Goal: Find contact information: Find contact information

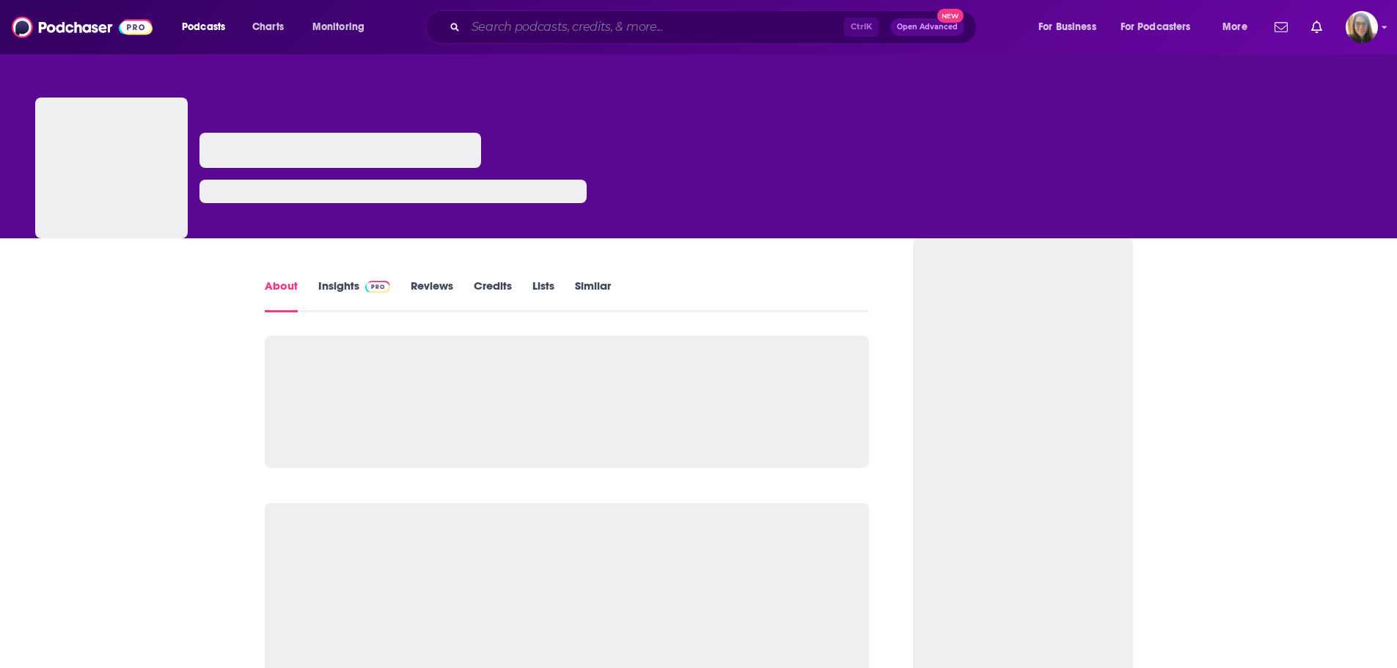
click at [599, 17] on input "Search podcasts, credits, & more..." at bounding box center [655, 26] width 378 height 23
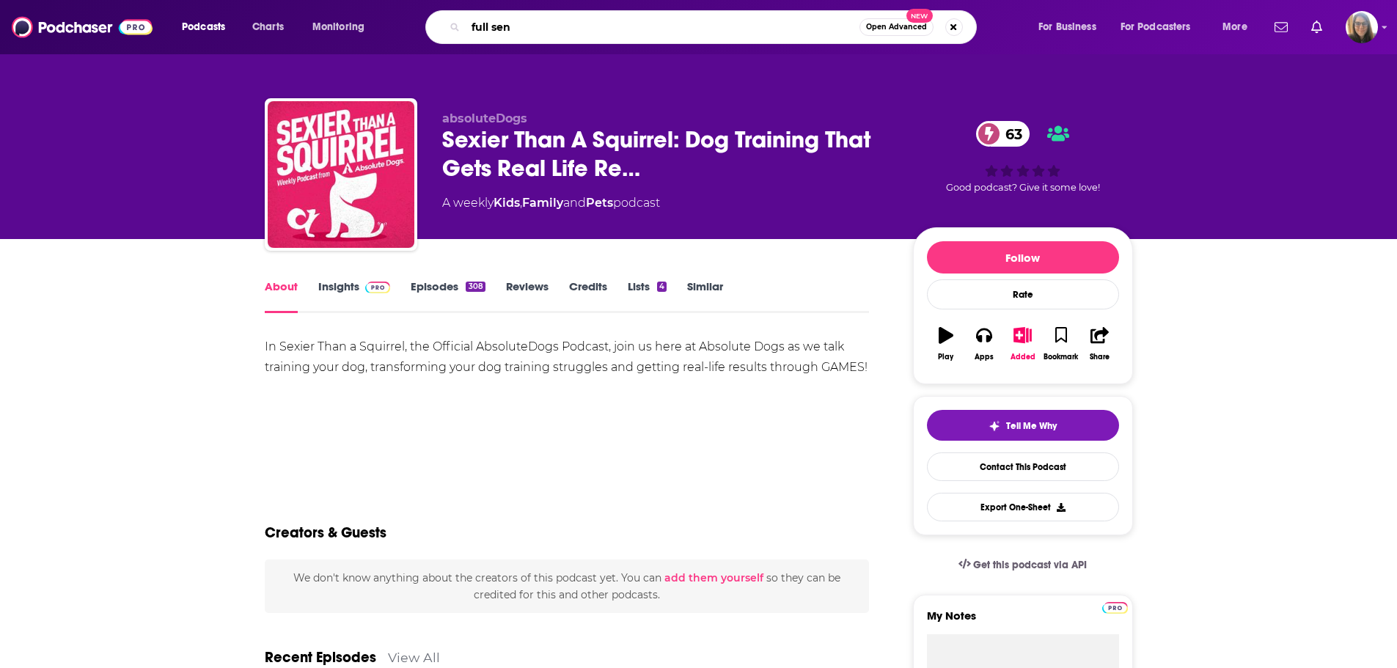
type input "full send"
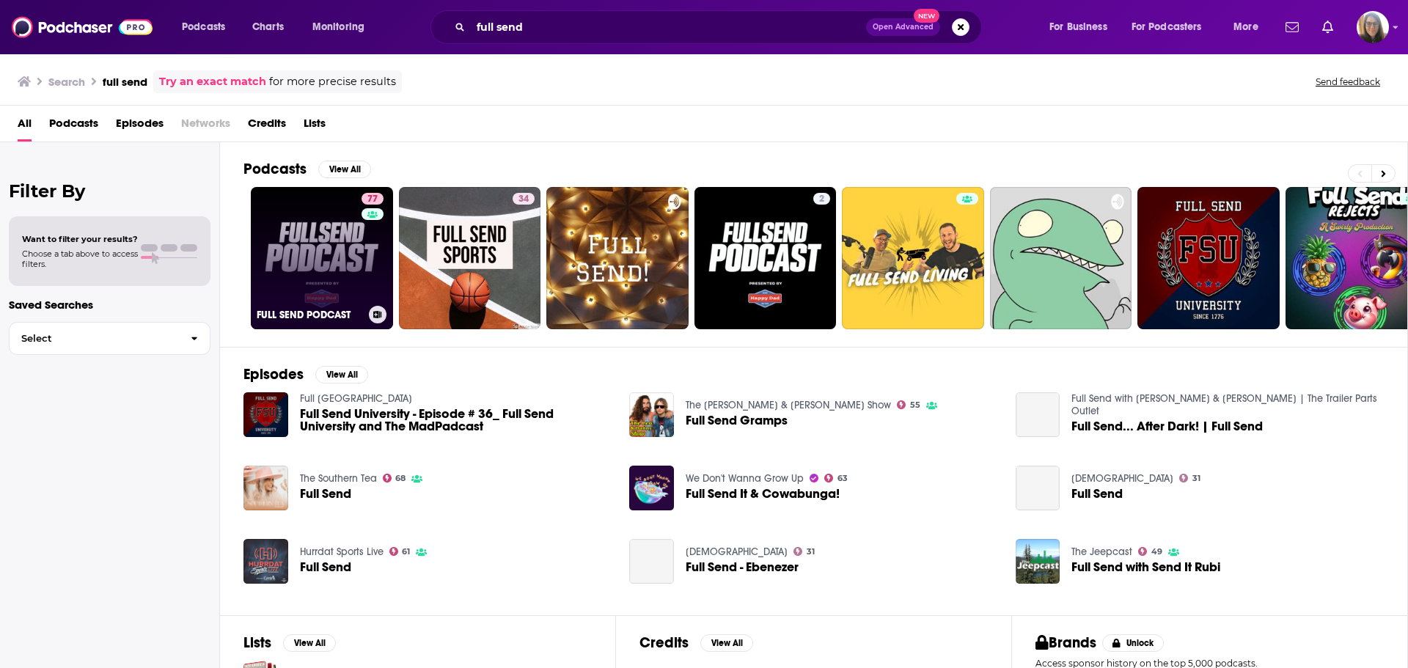
click at [342, 264] on link "77 FULL SEND PODCAST" at bounding box center [322, 258] width 142 height 142
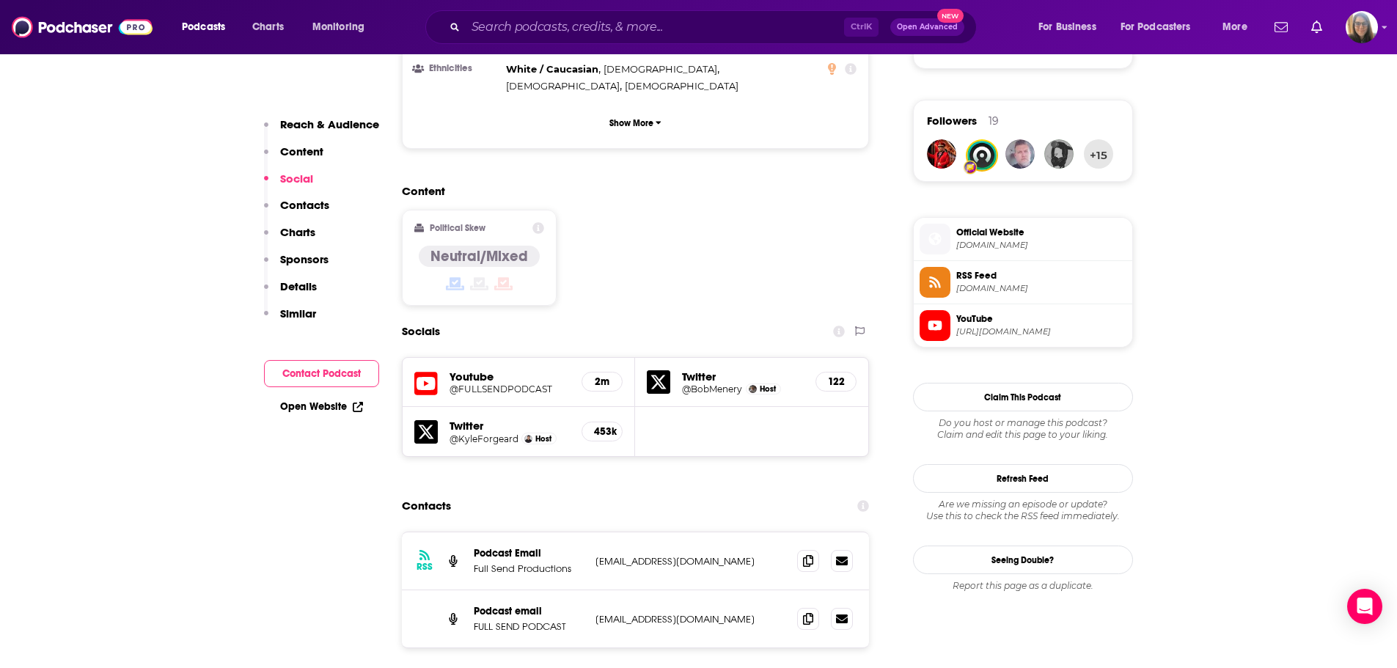
scroll to position [1026, 0]
click at [492, 35] on input "Search podcasts, credits, & more..." at bounding box center [655, 26] width 378 height 23
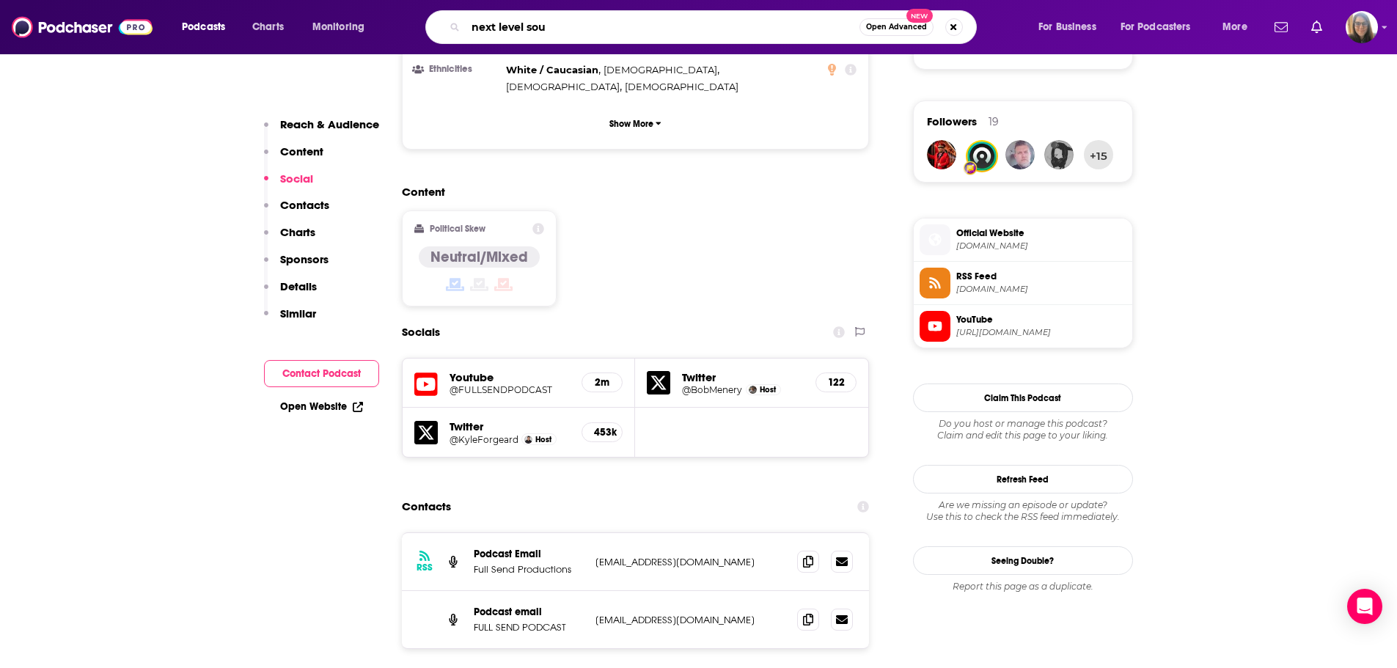
type input "next level soul"
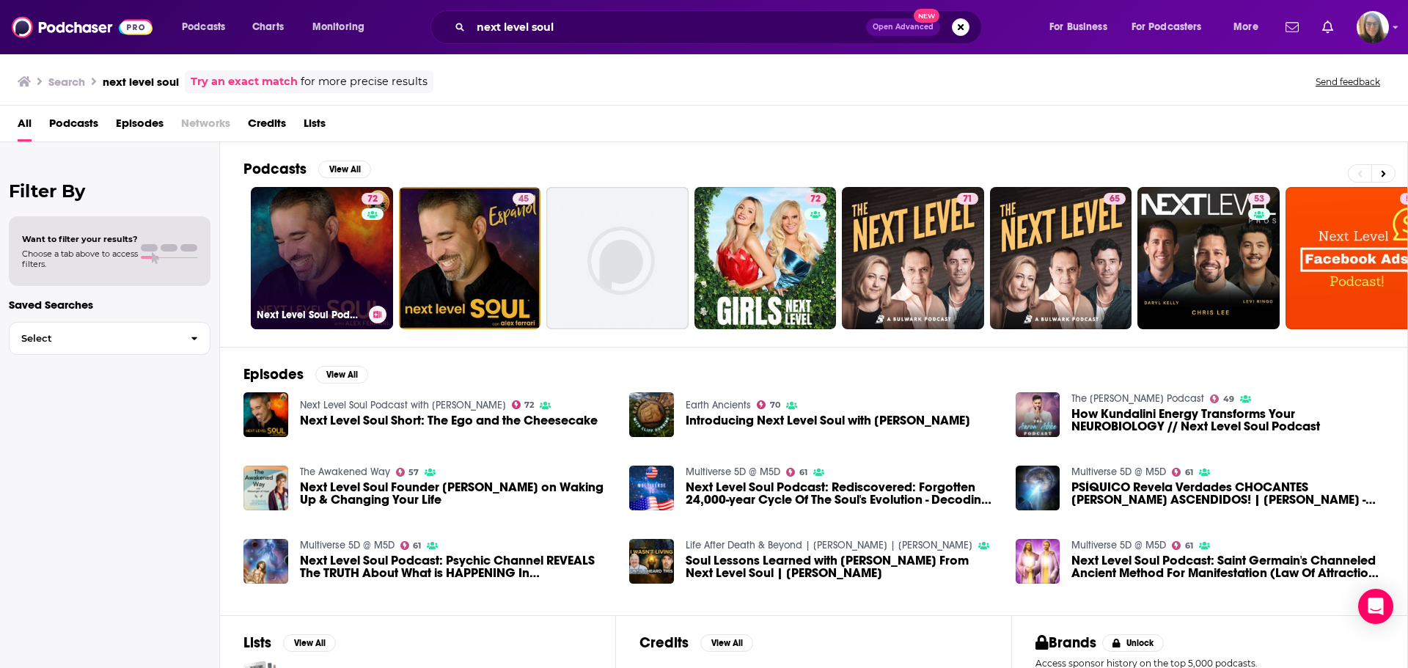
click at [334, 265] on link "72 Next Level Soul Podcast with [PERSON_NAME]" at bounding box center [322, 258] width 142 height 142
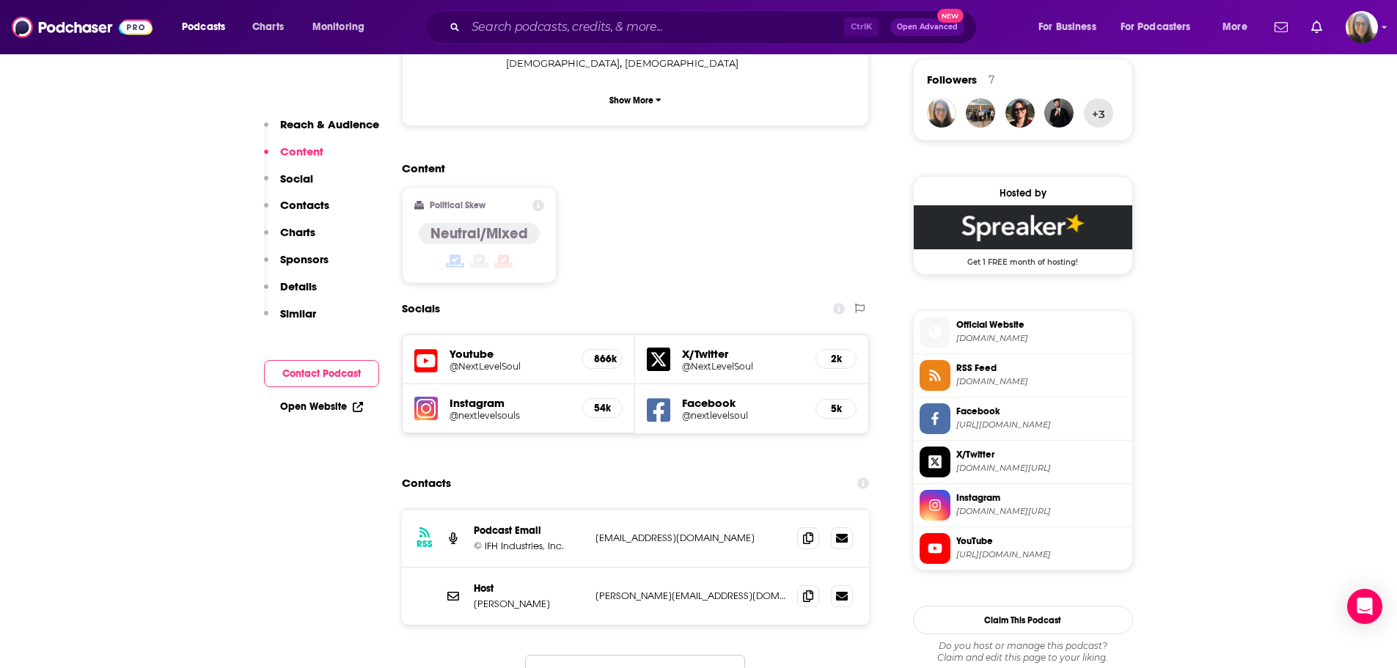
scroll to position [1100, 0]
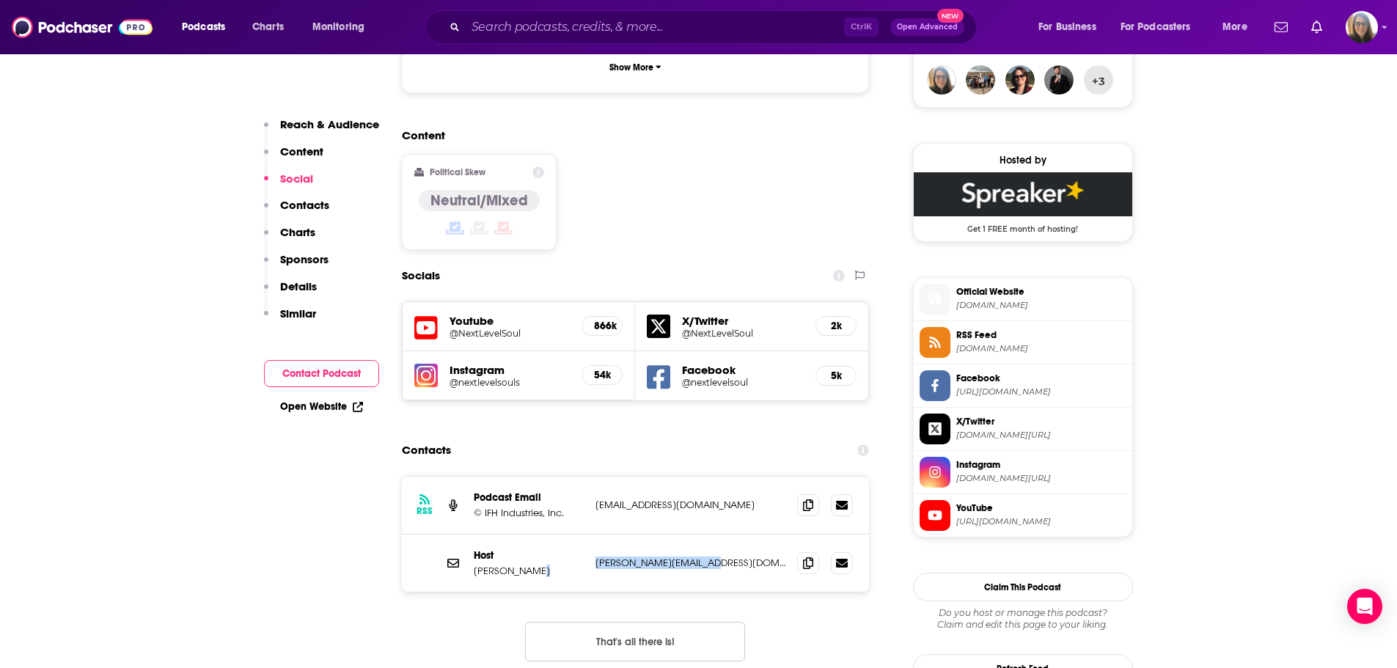
drag, startPoint x: 719, startPoint y: 486, endPoint x: 582, endPoint y: 494, distance: 136.6
click at [0, 0] on div "Host [PERSON_NAME] [PERSON_NAME][EMAIL_ADDRESS][DOMAIN_NAME] [PERSON_NAME][EMAI…" at bounding box center [0, 0] width 0 height 0
copy div "[PERSON_NAME][EMAIL_ADDRESS][DOMAIN_NAME]"
